Goal: Information Seeking & Learning: Learn about a topic

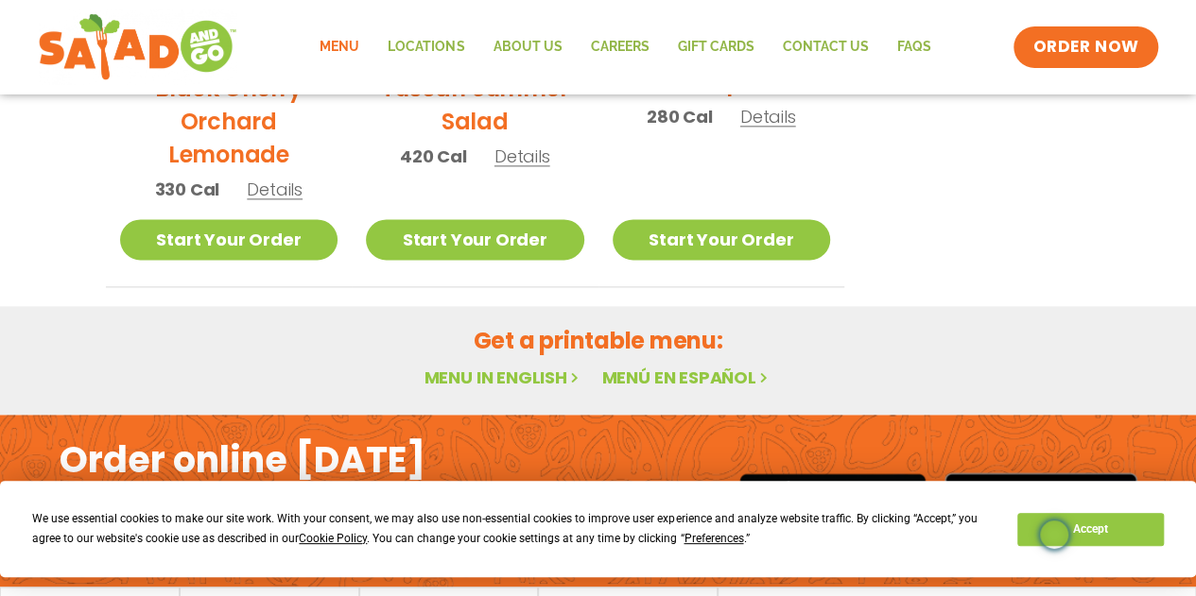
scroll to position [1276, 0]
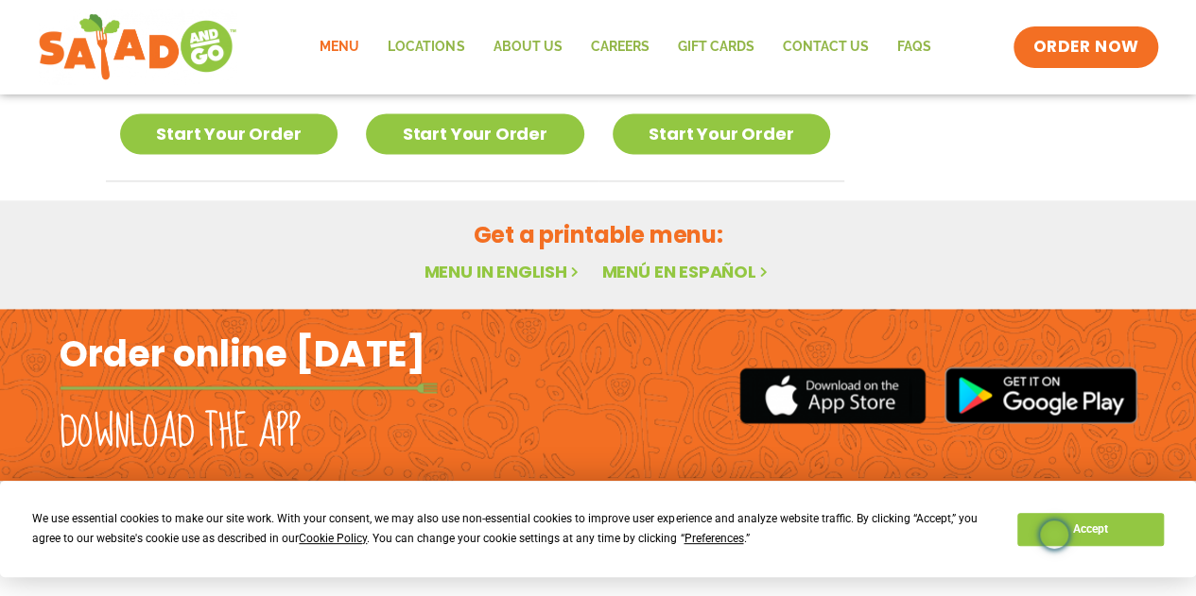
click at [488, 271] on link "Menu in English" at bounding box center [502, 272] width 159 height 24
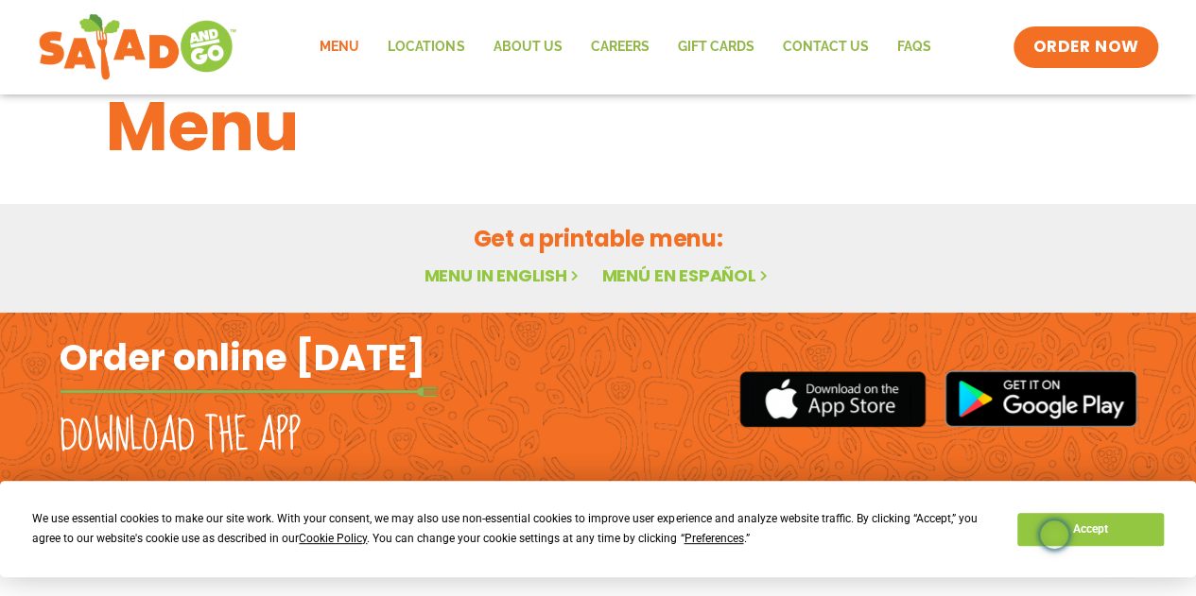
scroll to position [60, 0]
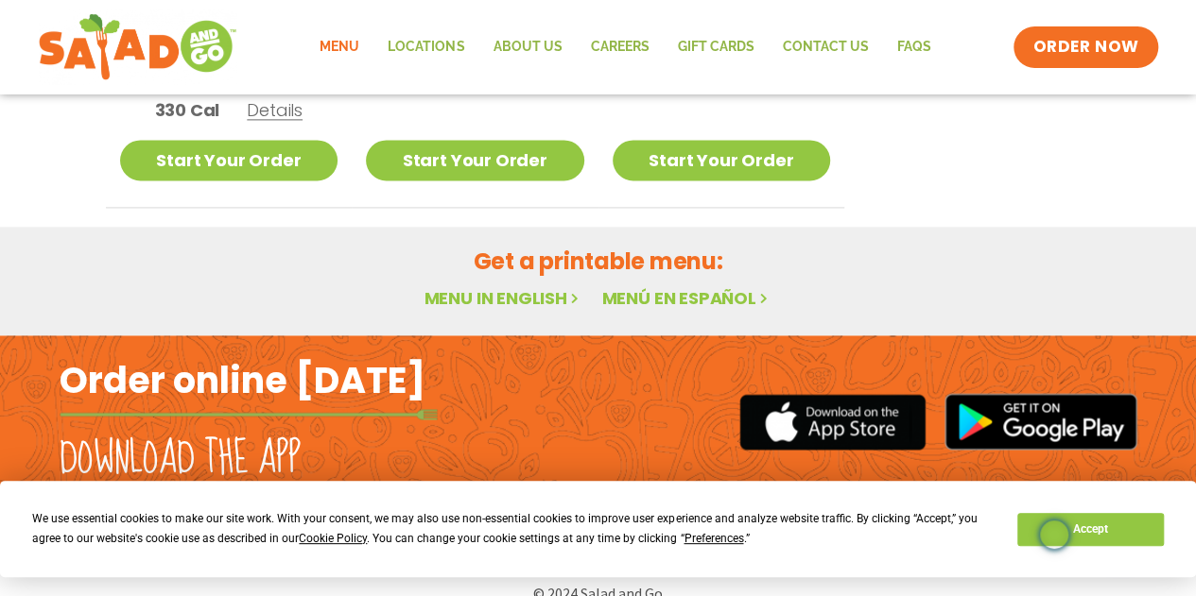
scroll to position [1276, 0]
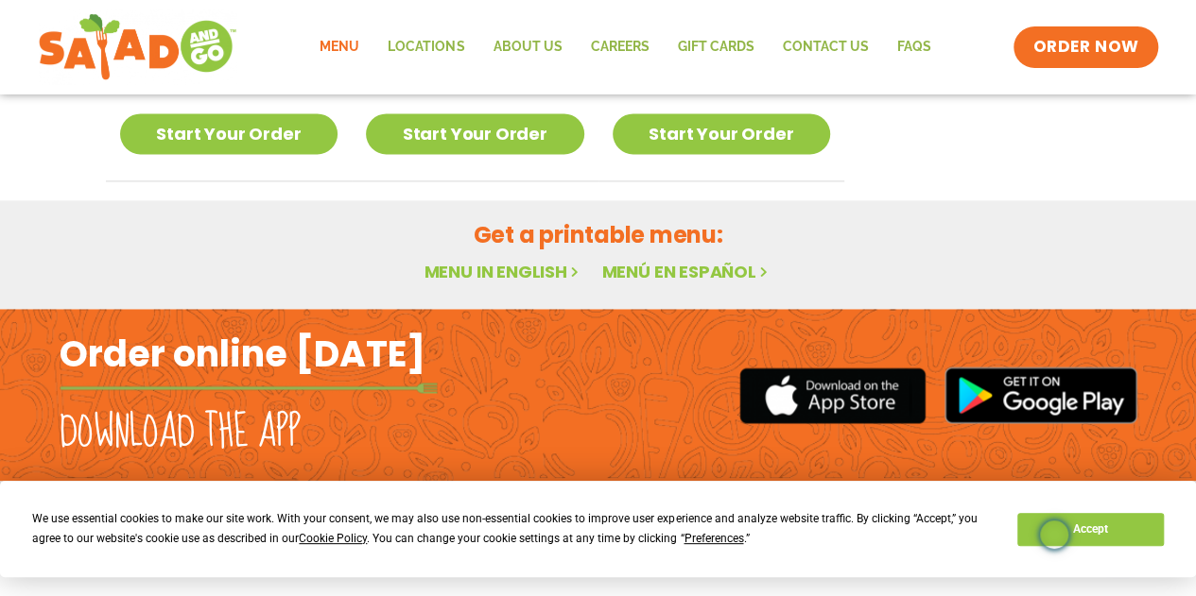
drag, startPoint x: 0, startPoint y: 0, endPoint x: 488, endPoint y: 271, distance: 558.1
click at [488, 271] on link "Menu in English" at bounding box center [502, 272] width 159 height 24
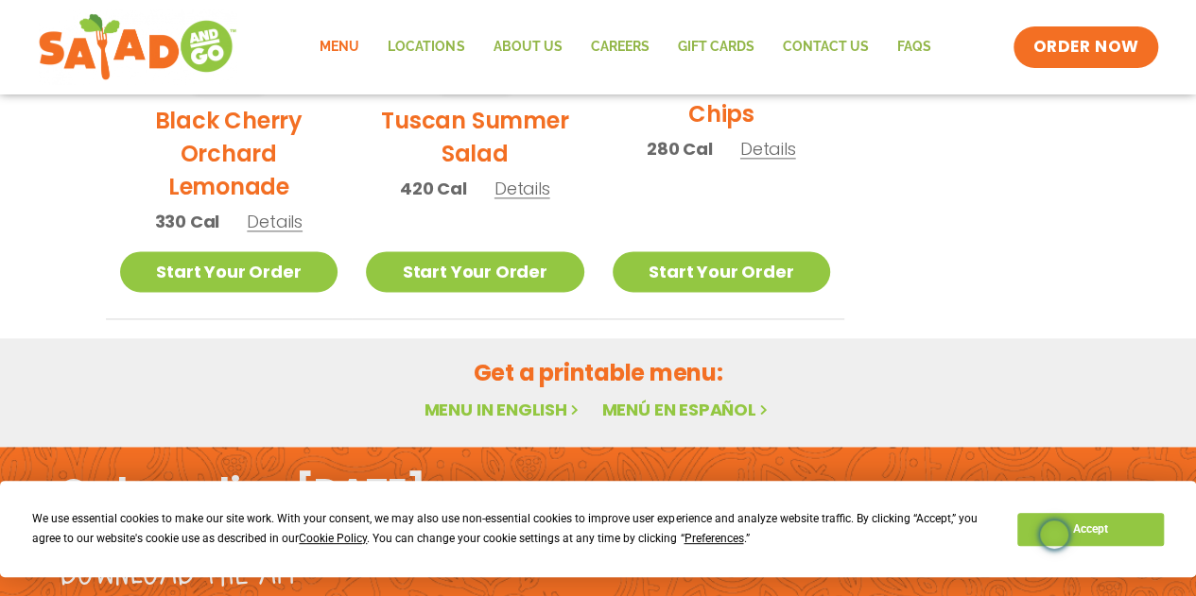
scroll to position [1276, 0]
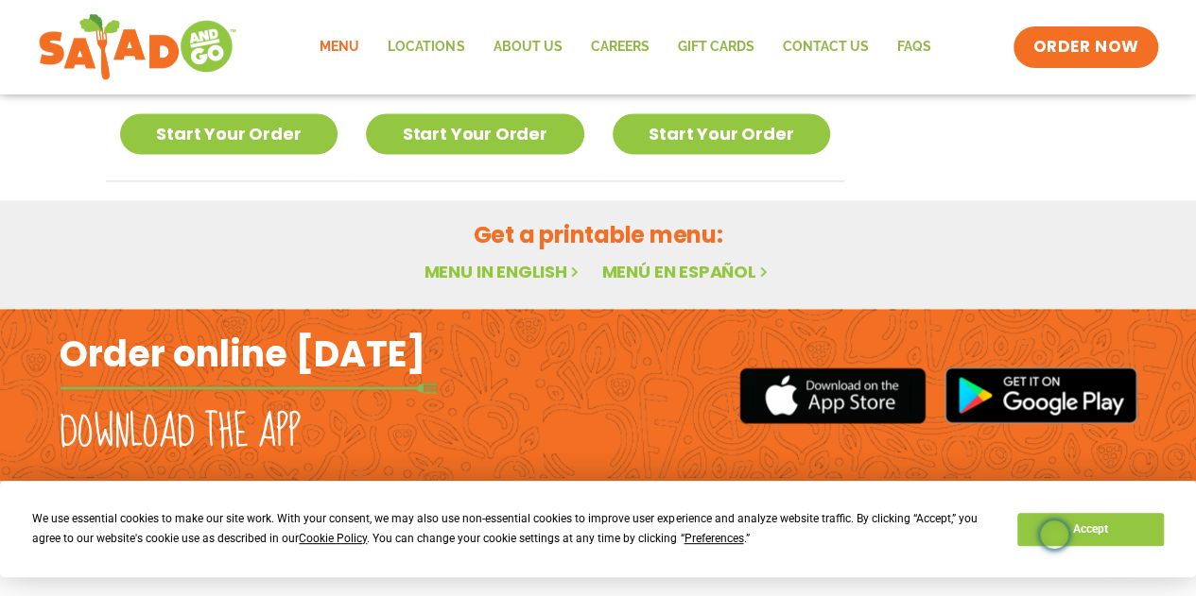
drag, startPoint x: 0, startPoint y: 0, endPoint x: 488, endPoint y: 271, distance: 558.1
click at [488, 271] on link "Menu in English" at bounding box center [502, 272] width 159 height 24
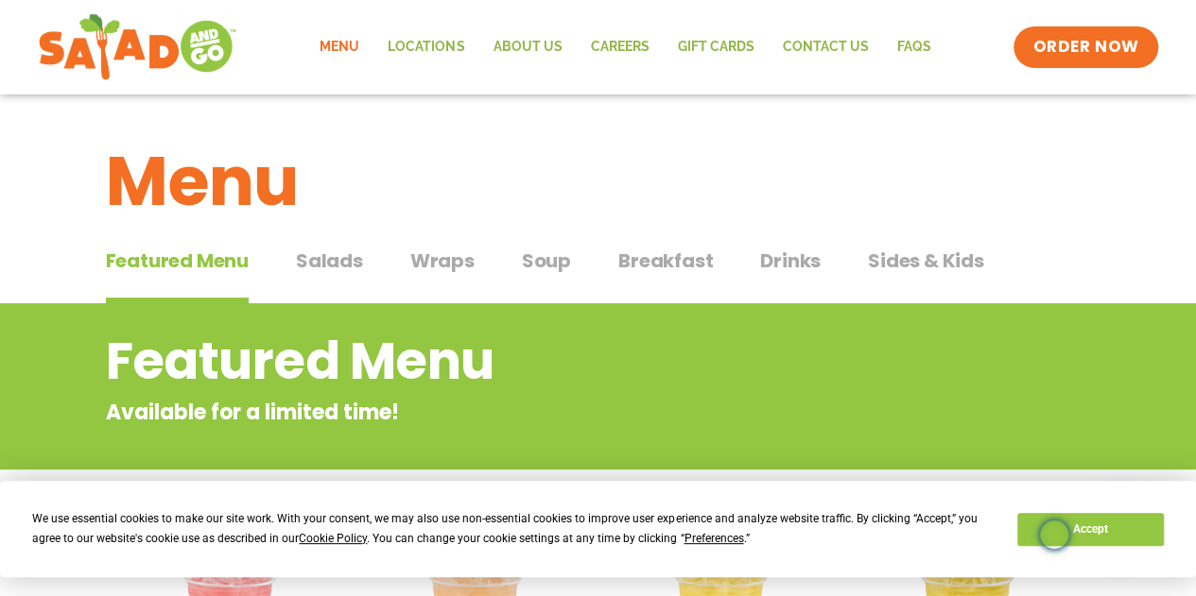
click at [446, 260] on span "Wraps" at bounding box center [442, 261] width 64 height 28
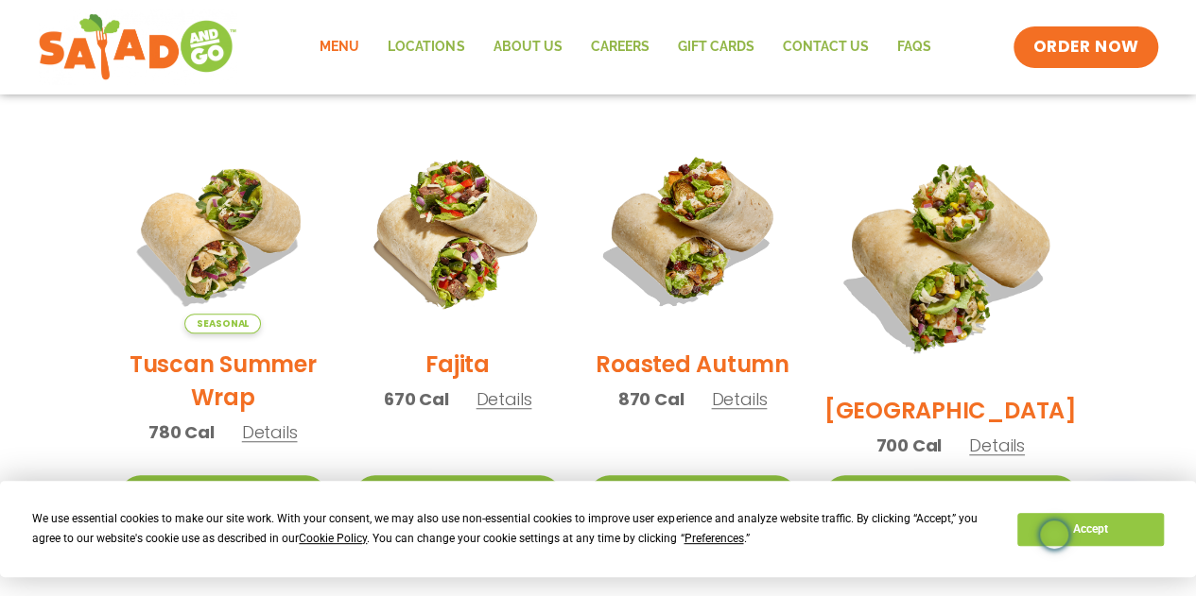
scroll to position [466, 0]
